Goal: Task Accomplishment & Management: Use online tool/utility

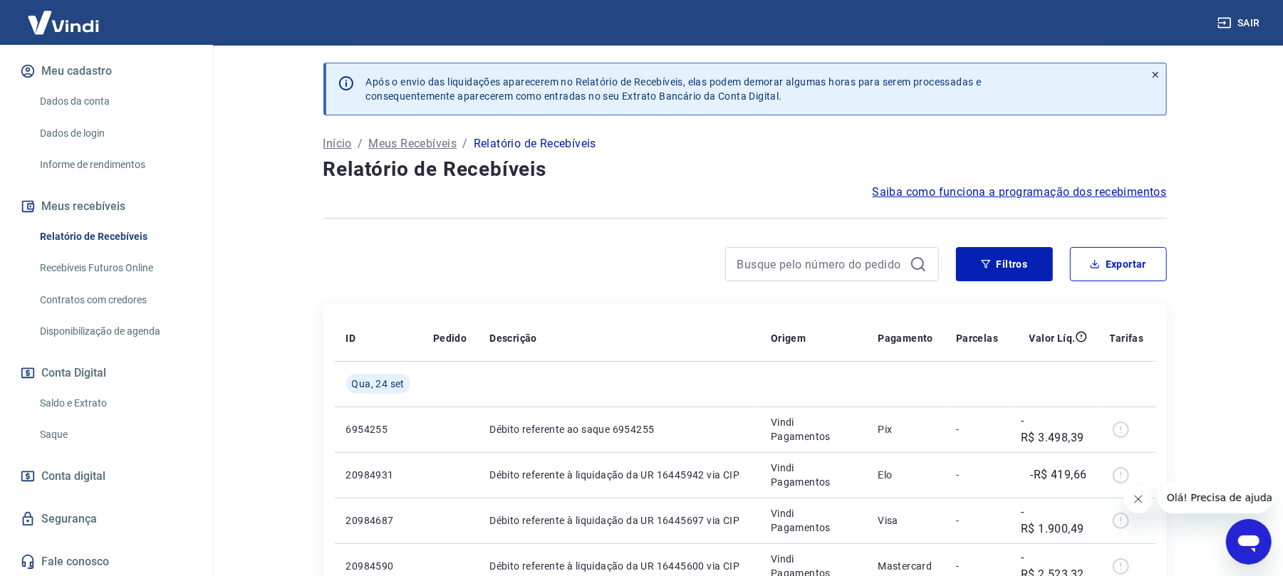
scroll to position [182, 0]
click at [69, 437] on link "Saque" at bounding box center [115, 433] width 162 height 29
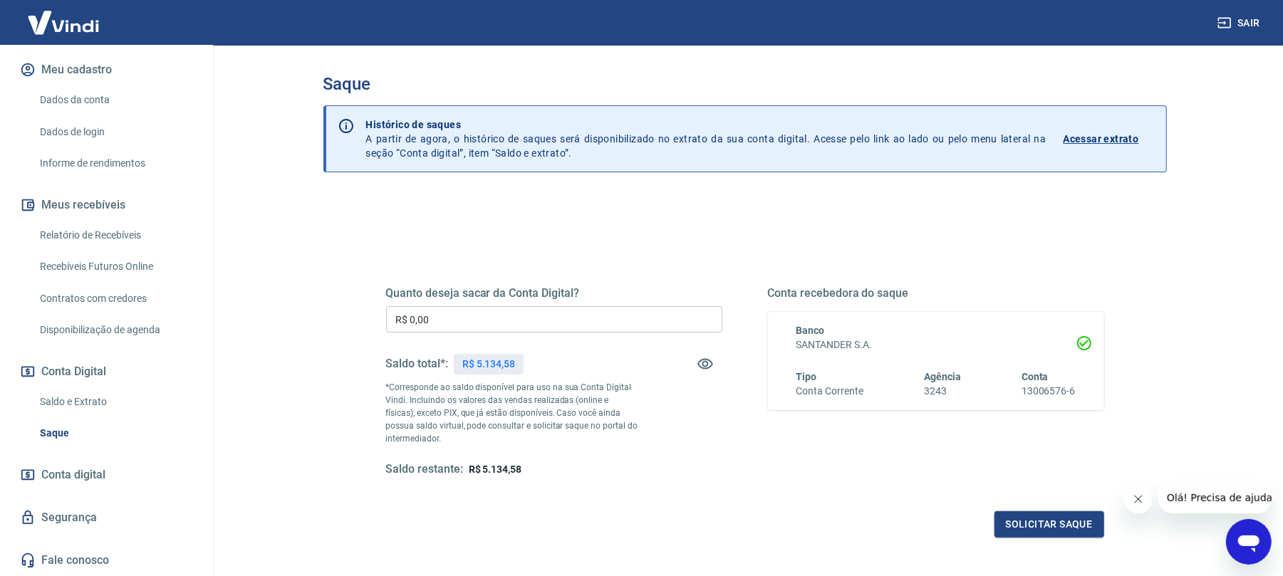
click at [586, 323] on input "R$ 0,00" at bounding box center [554, 319] width 336 height 26
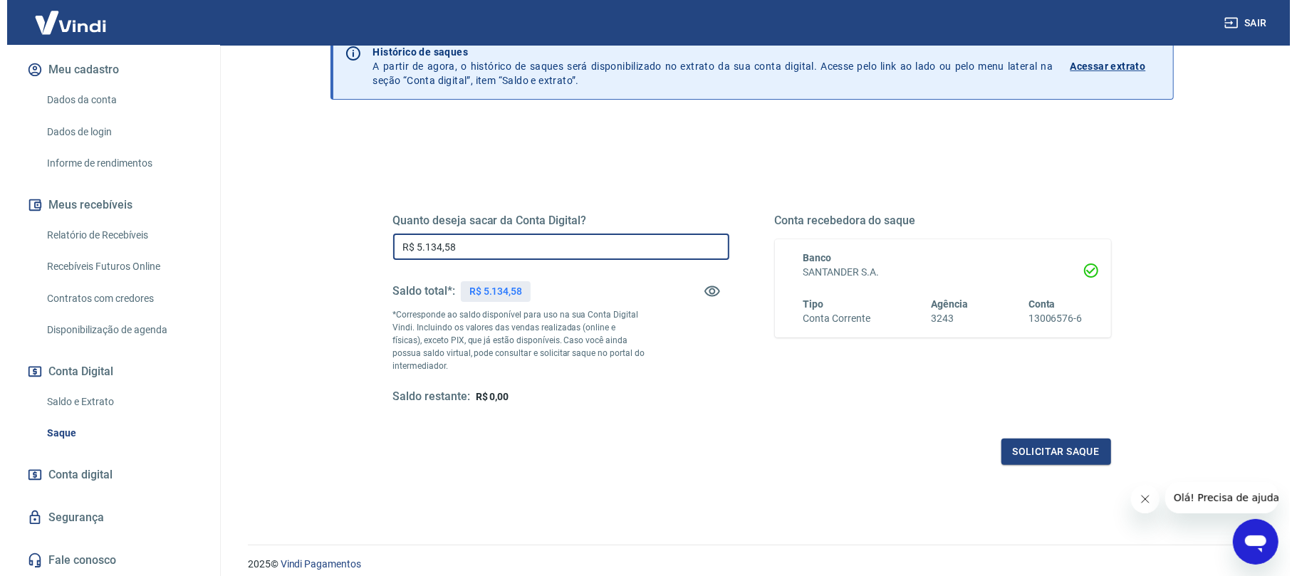
scroll to position [128, 0]
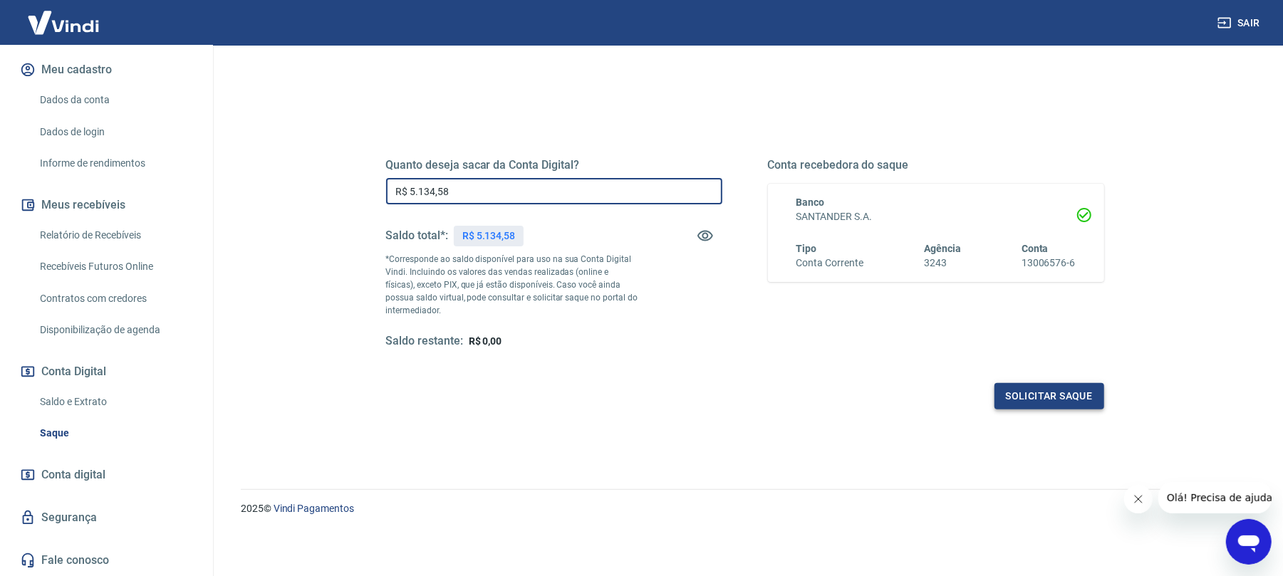
type input "R$ 5.134,58"
click at [1055, 408] on button "Solicitar saque" at bounding box center [1050, 396] width 110 height 26
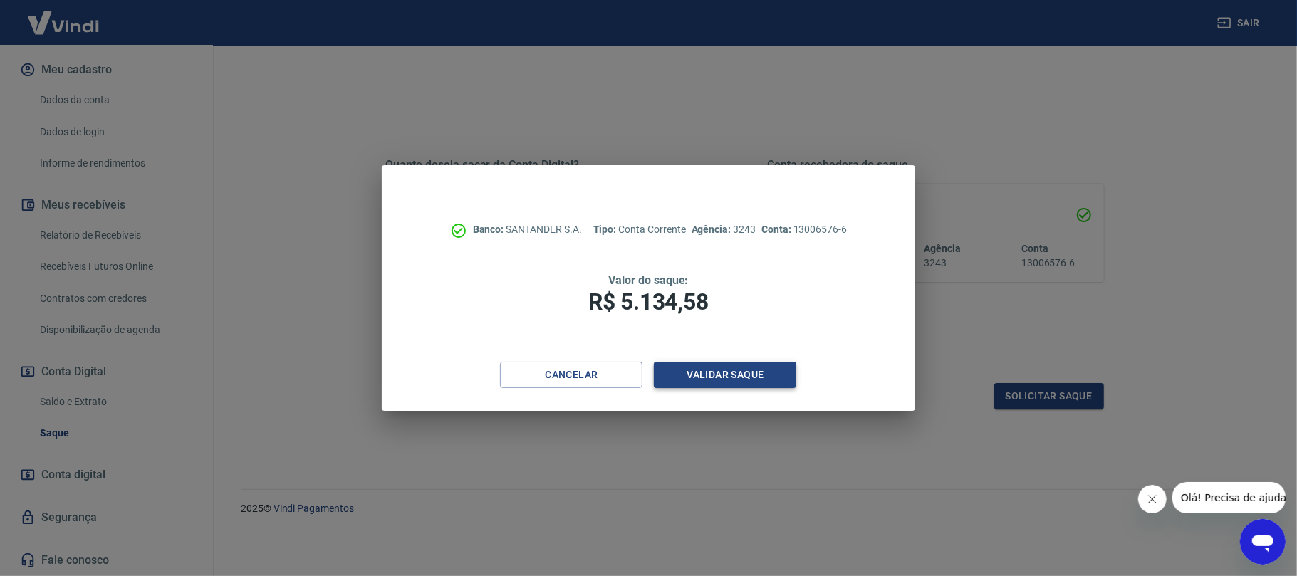
click at [727, 370] on button "Validar saque" at bounding box center [725, 375] width 142 height 26
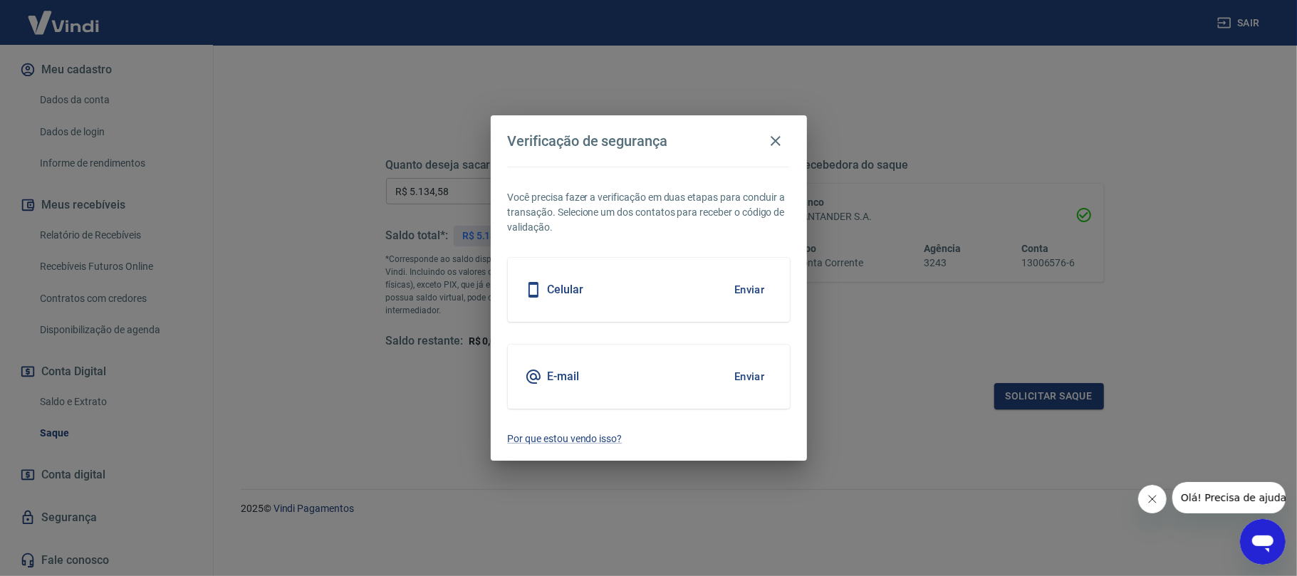
click at [749, 286] on button "Enviar" at bounding box center [750, 290] width 46 height 30
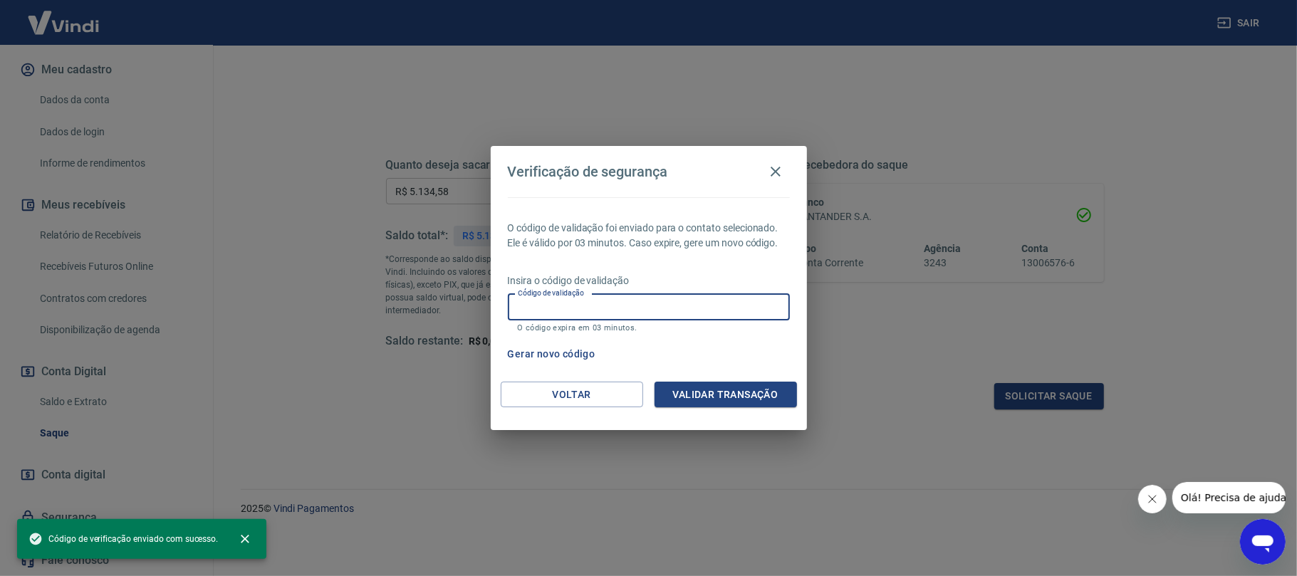
click at [660, 306] on input "Código de validação" at bounding box center [649, 307] width 282 height 26
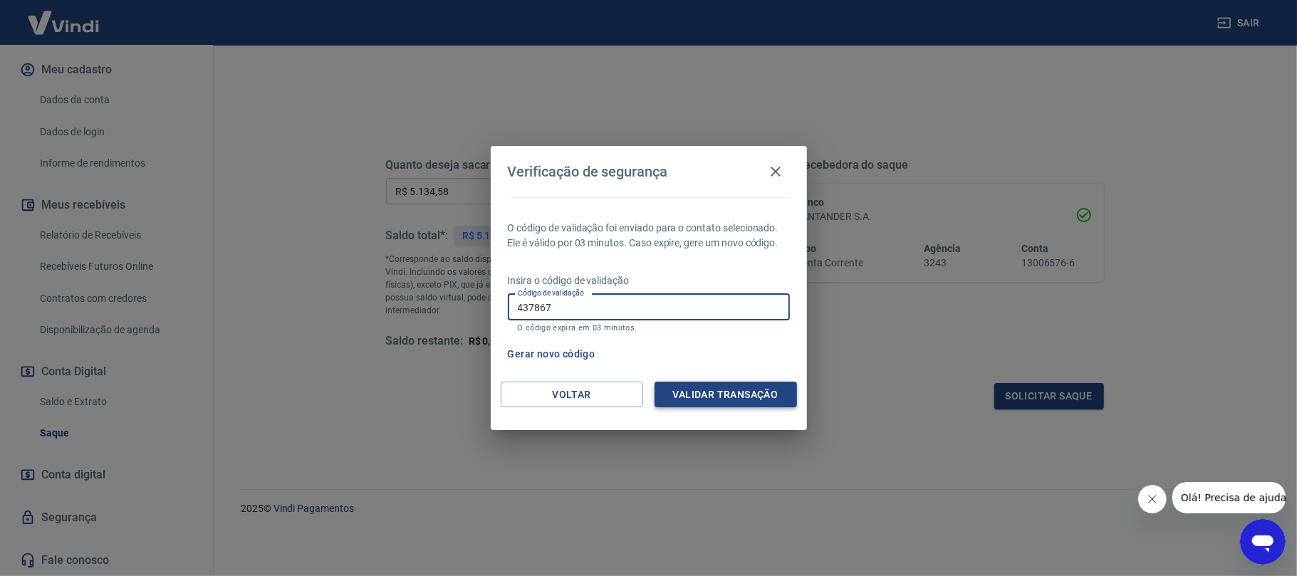
type input "437867"
click at [715, 396] on button "Validar transação" at bounding box center [726, 395] width 142 height 26
